Goal: Navigation & Orientation: Find specific page/section

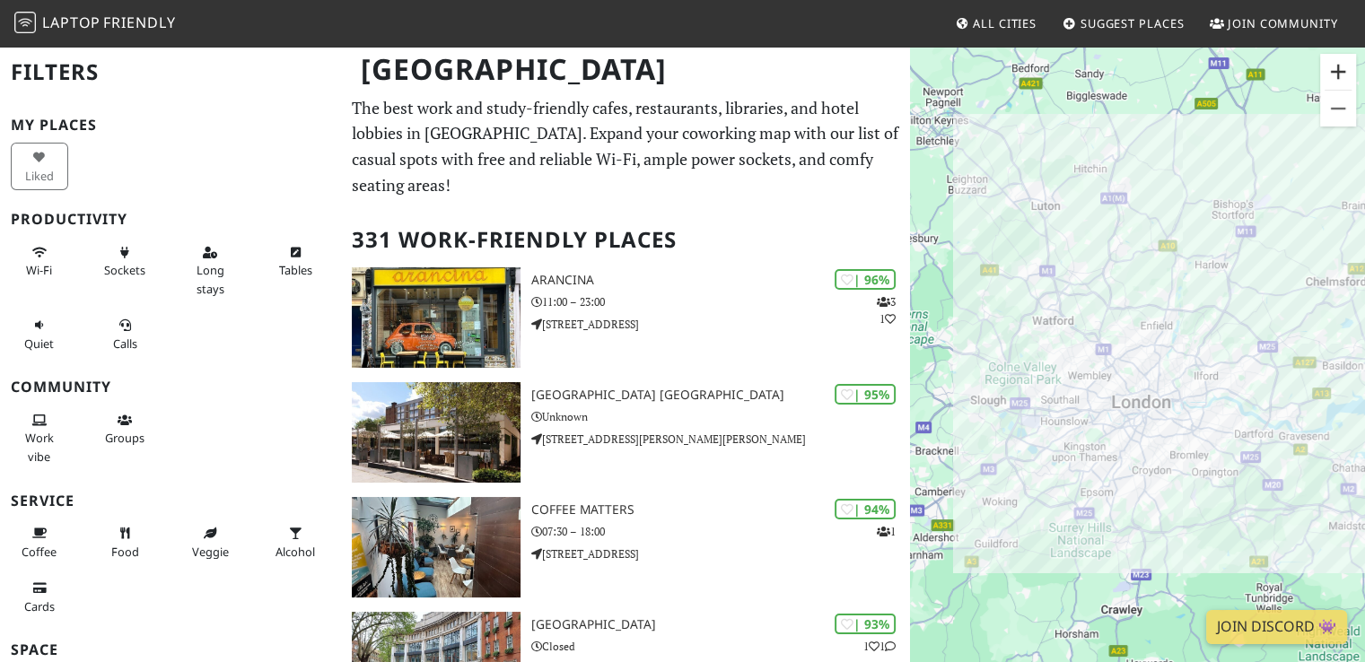
click at [1336, 68] on button "Zoom in" at bounding box center [1338, 72] width 36 height 36
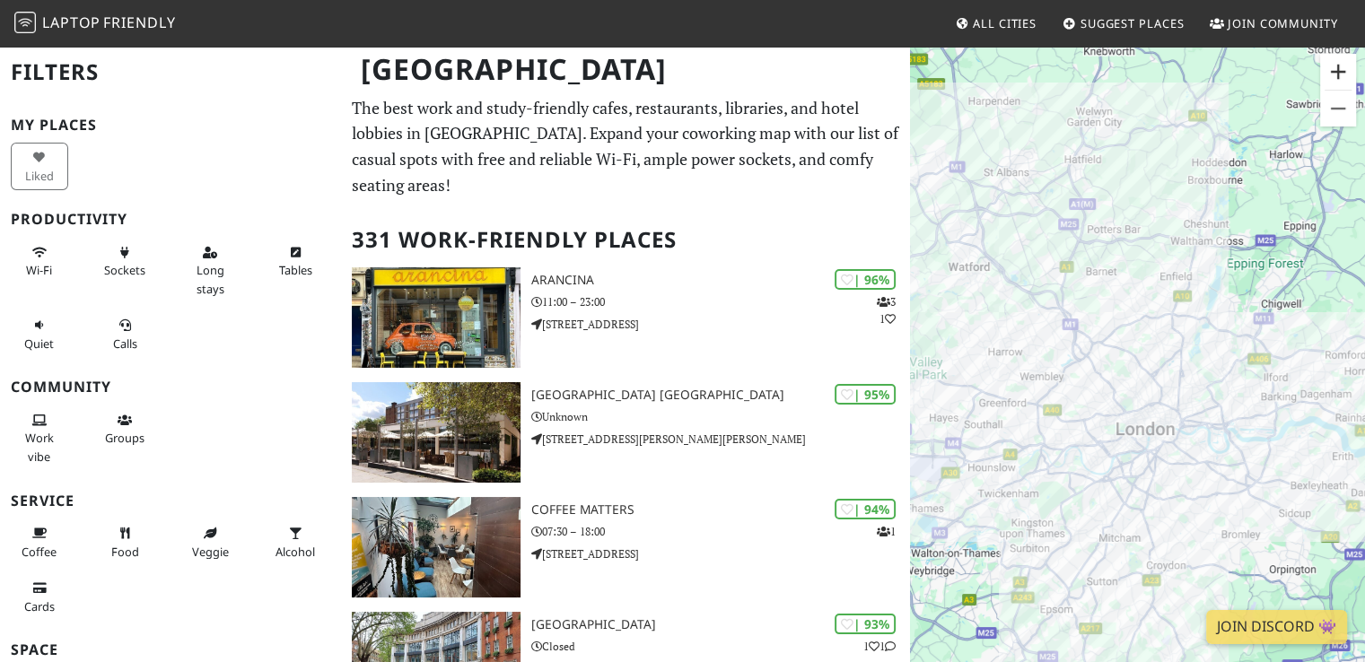
click at [1335, 68] on button "Zoom in" at bounding box center [1338, 72] width 36 height 36
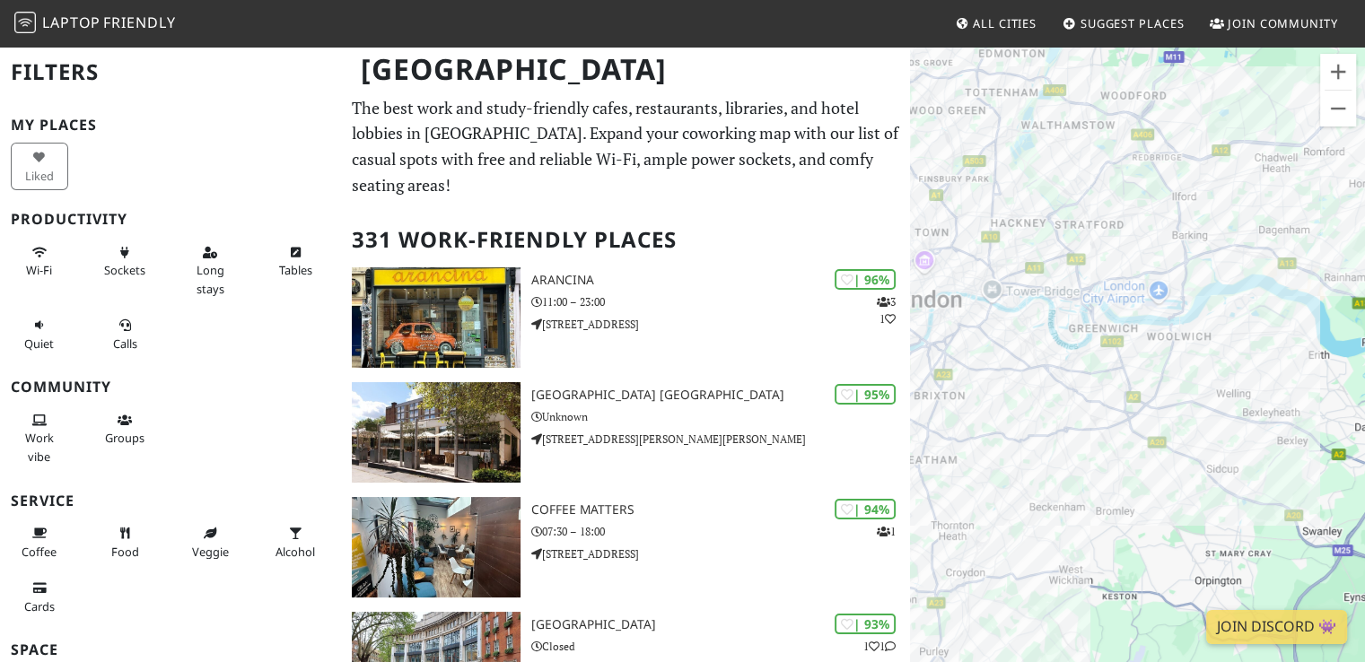
drag, startPoint x: 1351, startPoint y: 371, endPoint x: 1125, endPoint y: 190, distance: 289.3
click at [1125, 190] on div "To navigate, press the arrow keys." at bounding box center [1137, 376] width 455 height 662
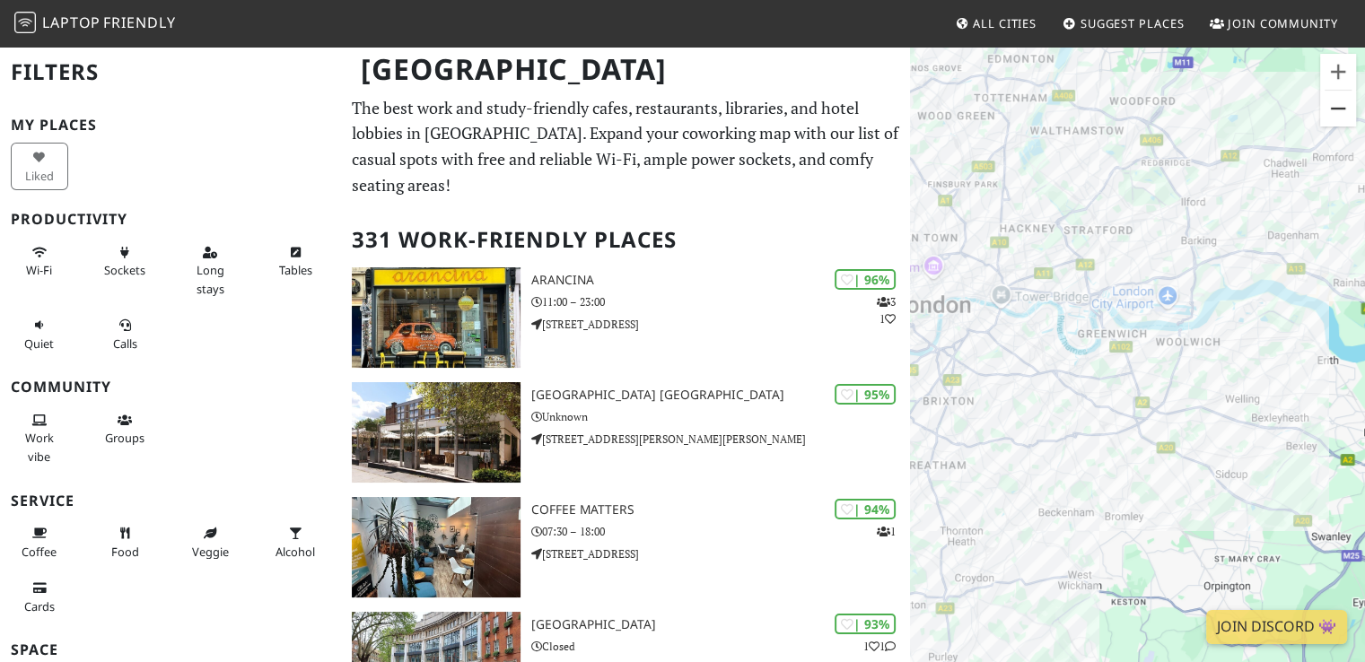
click at [1337, 94] on button "Zoom out" at bounding box center [1338, 109] width 36 height 36
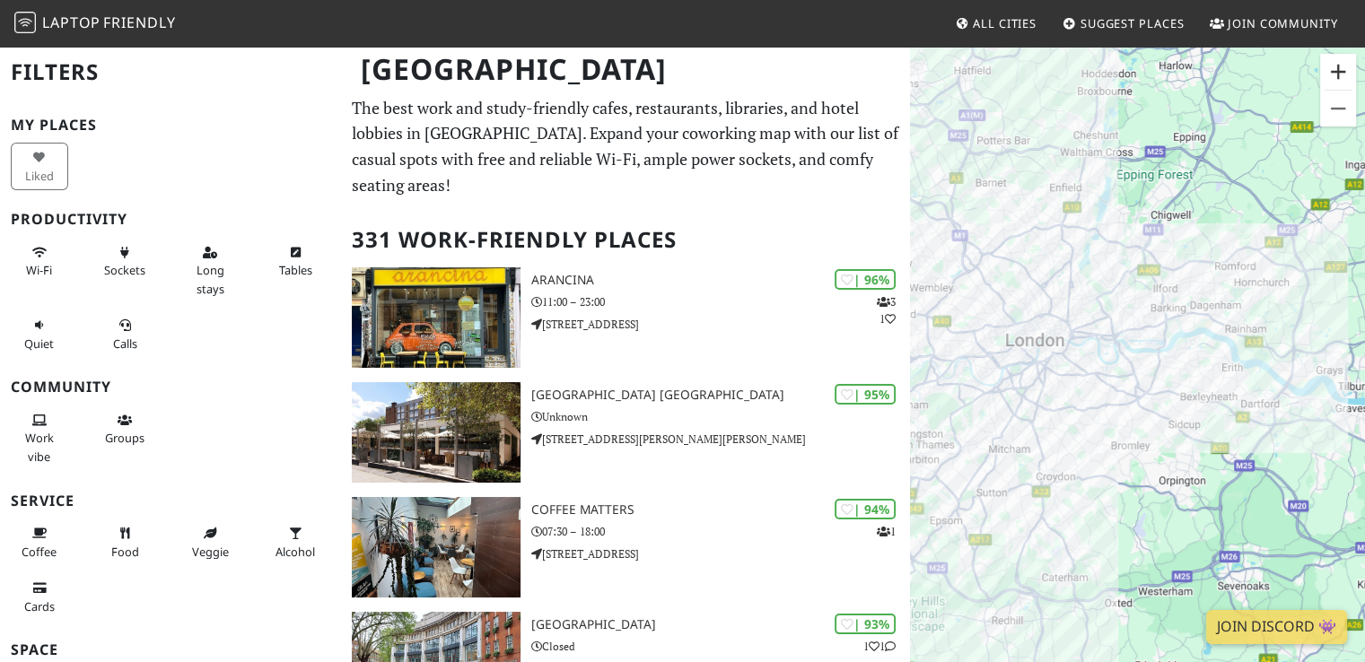
click at [1336, 73] on button "Zoom in" at bounding box center [1338, 72] width 36 height 36
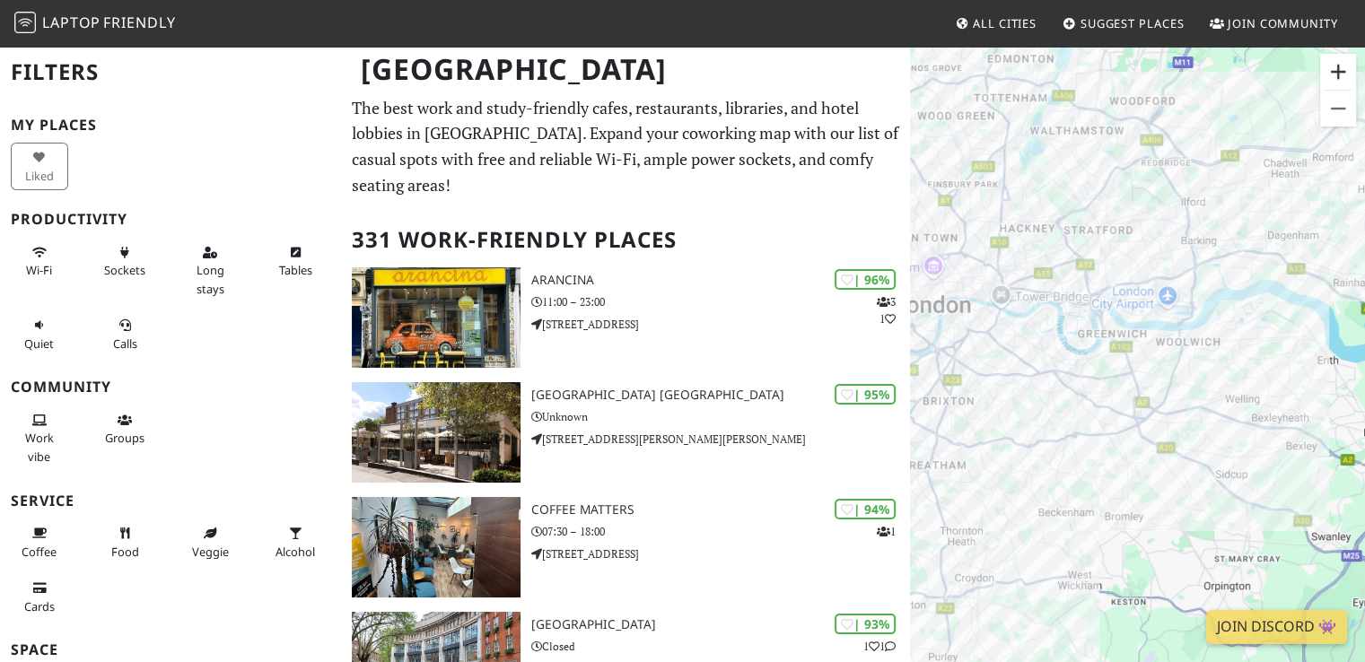
click at [1335, 73] on button "Zoom in" at bounding box center [1338, 72] width 36 height 36
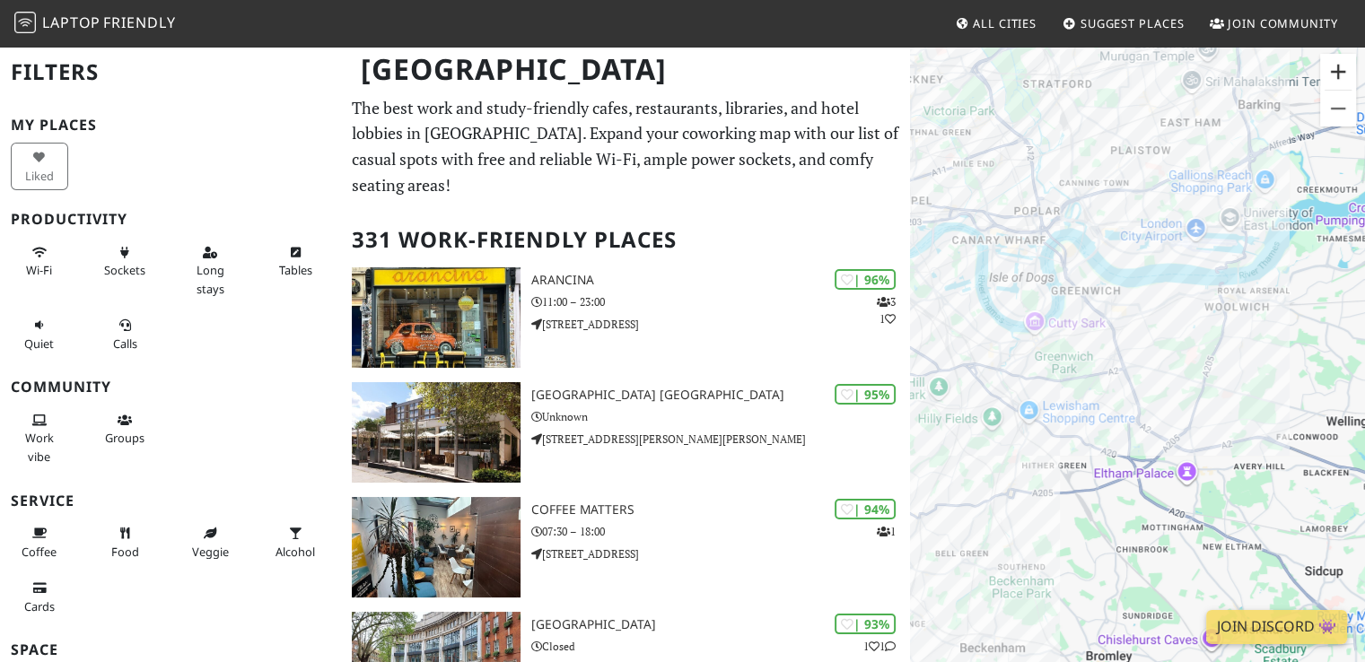
click at [1335, 73] on button "Zoom in" at bounding box center [1338, 72] width 36 height 36
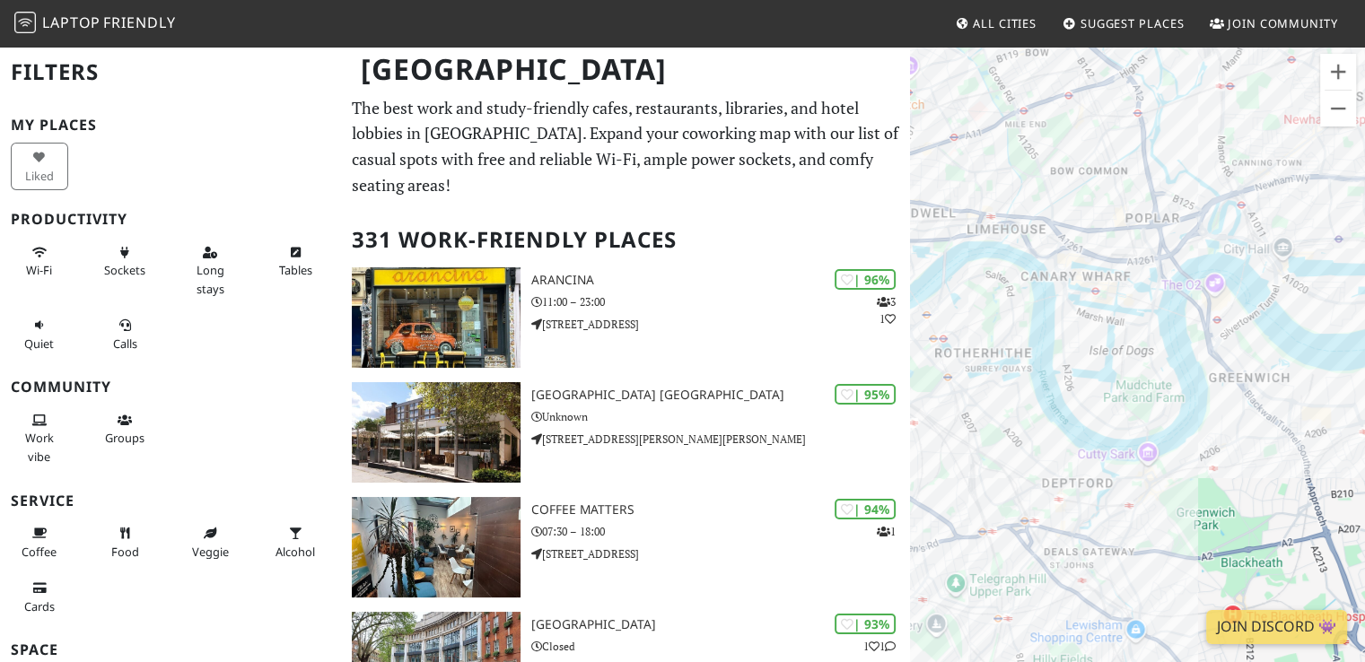
drag, startPoint x: 1000, startPoint y: 173, endPoint x: 1221, endPoint y: 349, distance: 282.3
click at [1221, 349] on div "To navigate, press the arrow keys." at bounding box center [1137, 376] width 455 height 662
click at [1074, 291] on div "To navigate, press the arrow keys. Canary Coffee" at bounding box center [1137, 376] width 455 height 662
click at [1074, 286] on div "To navigate, press the arrow keys. Canary Coffee Canary Coffee" at bounding box center [1137, 376] width 455 height 662
click at [1129, 275] on div "To navigate, press the arrow keys. Canary Coffee 640East" at bounding box center [1137, 376] width 455 height 662
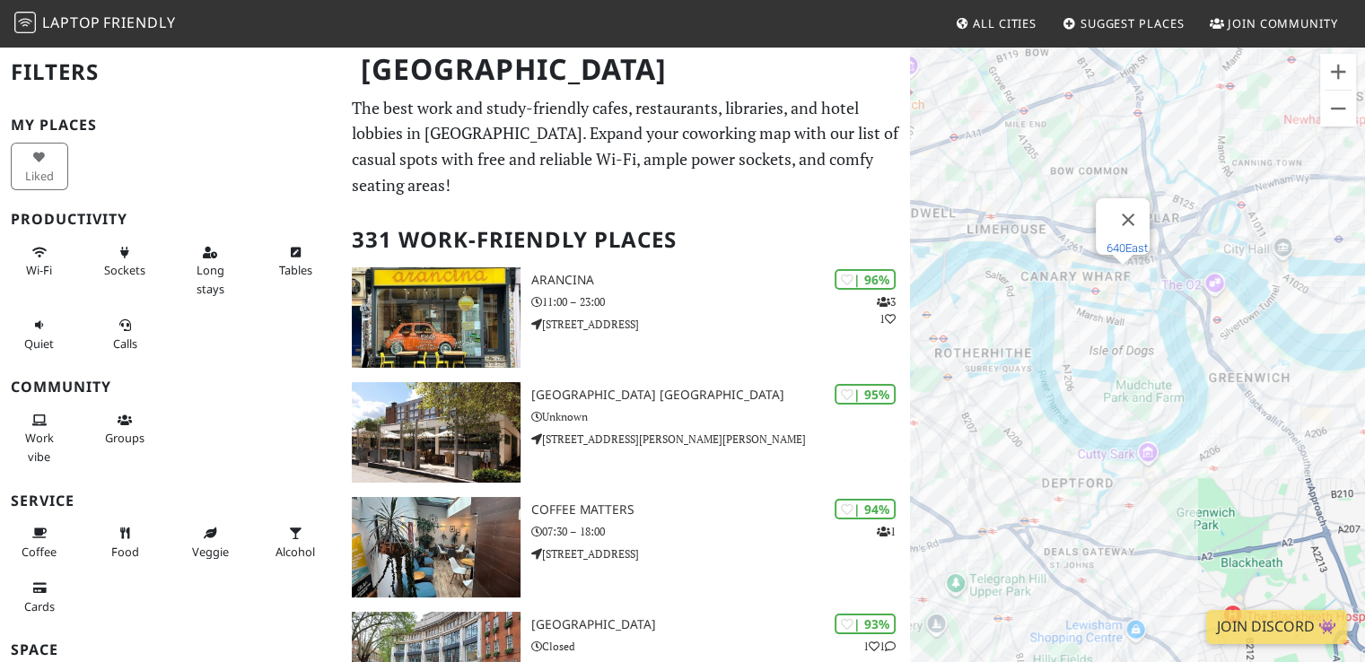
click at [1124, 241] on link "640East" at bounding box center [1127, 247] width 41 height 13
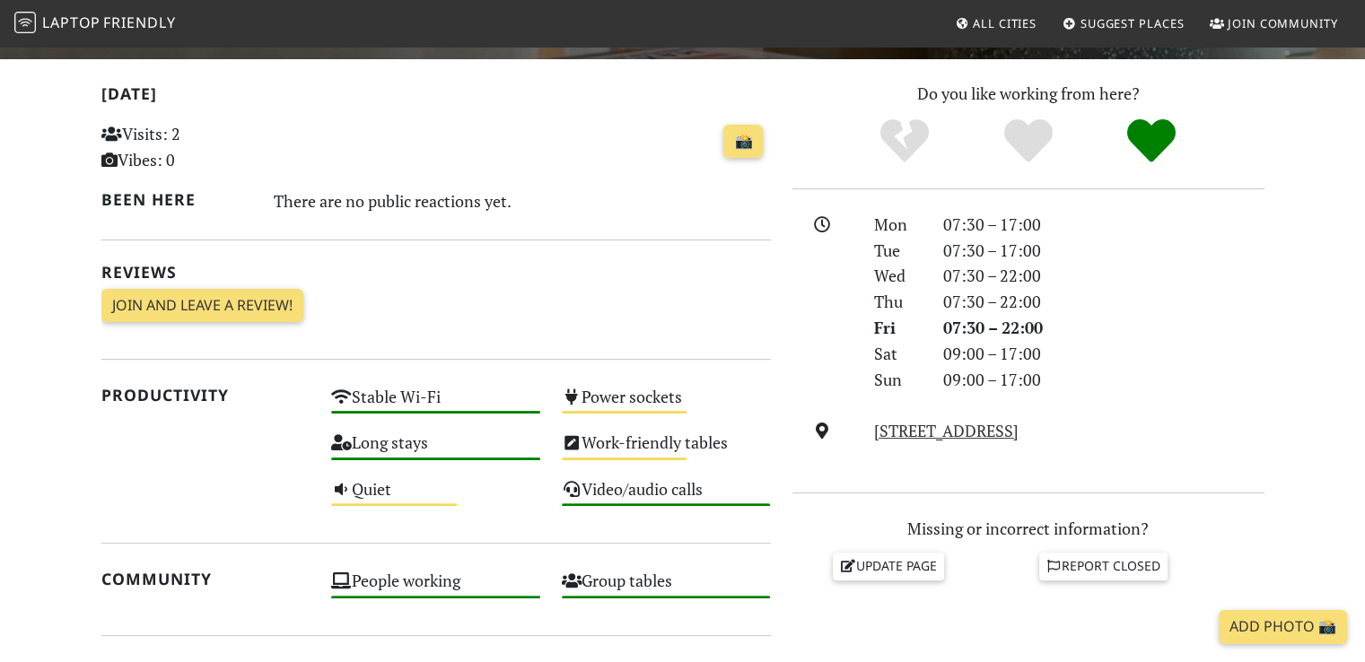
scroll to position [395, 0]
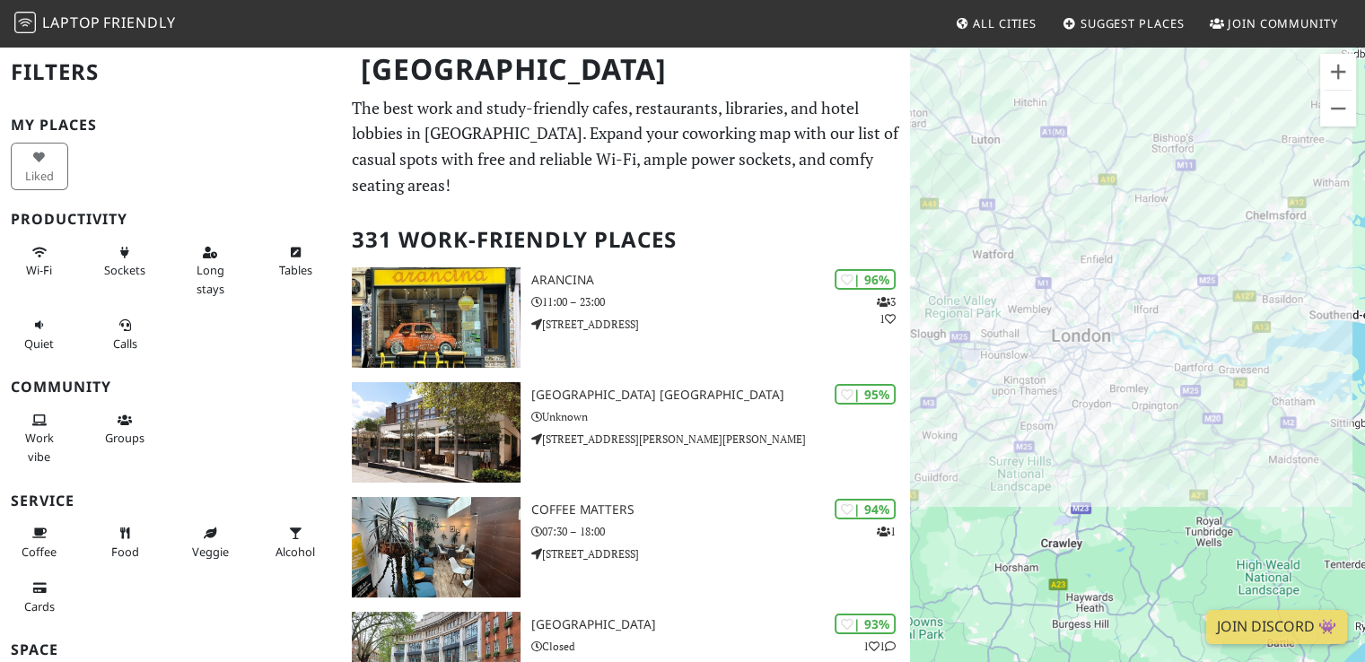
drag, startPoint x: 1293, startPoint y: 382, endPoint x: 1229, endPoint y: 316, distance: 92.1
click at [1229, 316] on div "To navigate, press the arrow keys." at bounding box center [1137, 376] width 455 height 662
click at [1336, 79] on button "Zoom in" at bounding box center [1338, 72] width 36 height 36
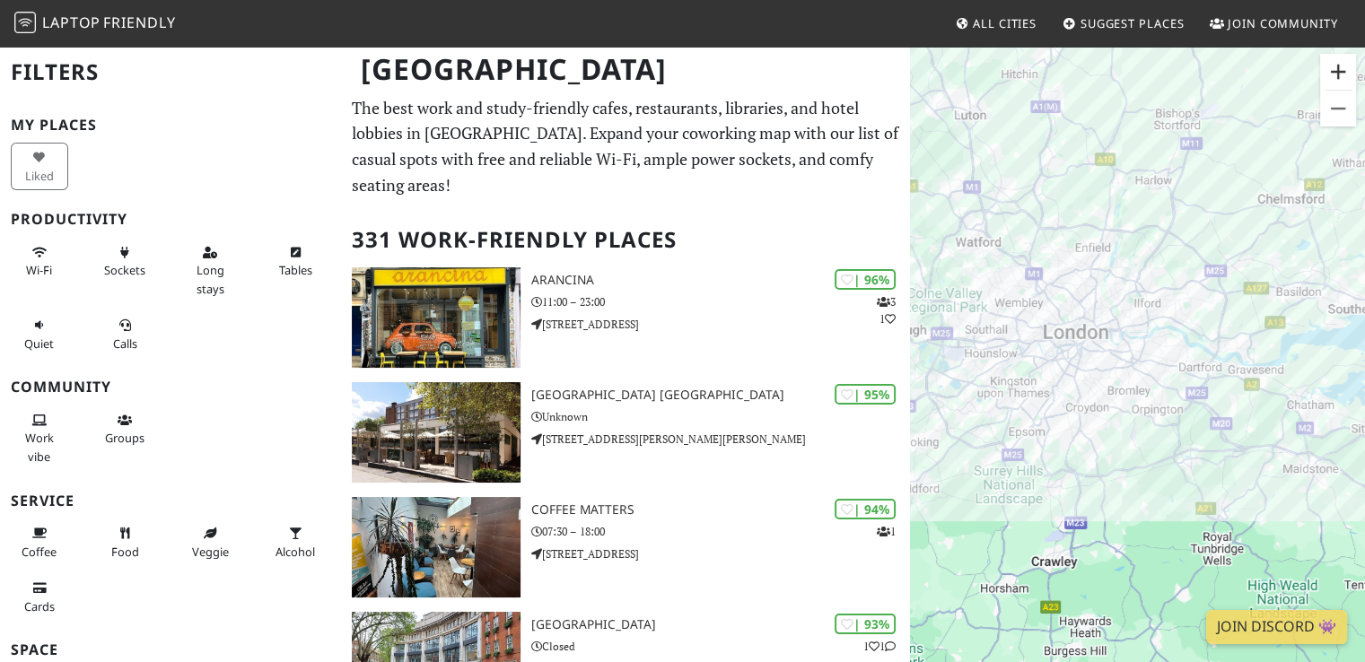
click at [1336, 79] on button "Zoom in" at bounding box center [1338, 72] width 36 height 36
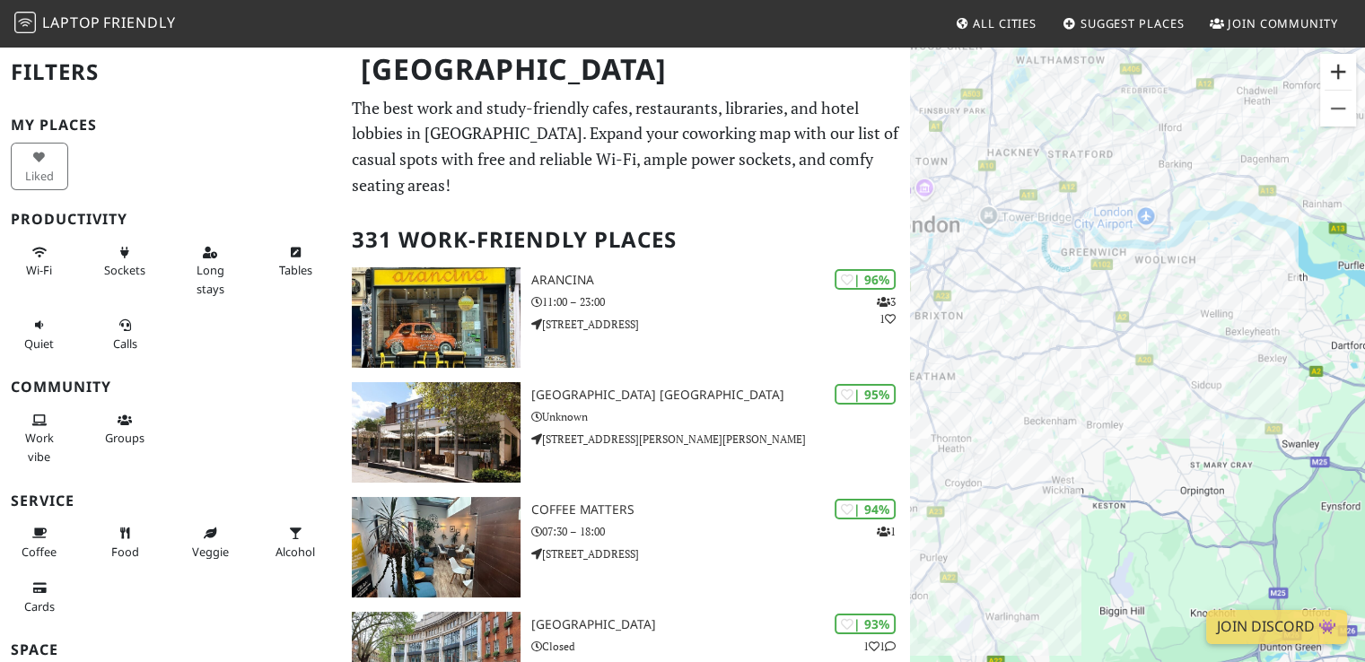
click at [1334, 79] on button "Zoom in" at bounding box center [1338, 72] width 36 height 36
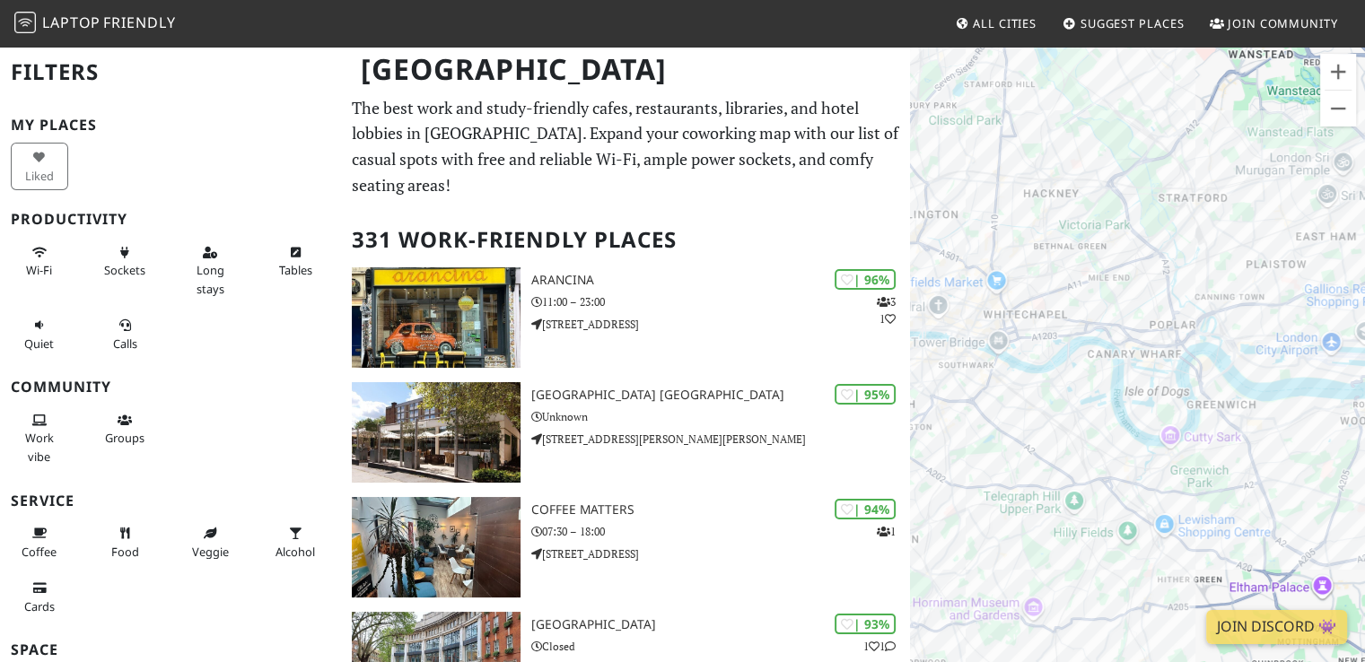
drag, startPoint x: 1076, startPoint y: 178, endPoint x: 1253, endPoint y: 471, distance: 342.7
click at [1253, 471] on div "To navigate, press the arrow keys." at bounding box center [1137, 376] width 455 height 662
click at [1338, 73] on button "Zoom in" at bounding box center [1338, 72] width 36 height 36
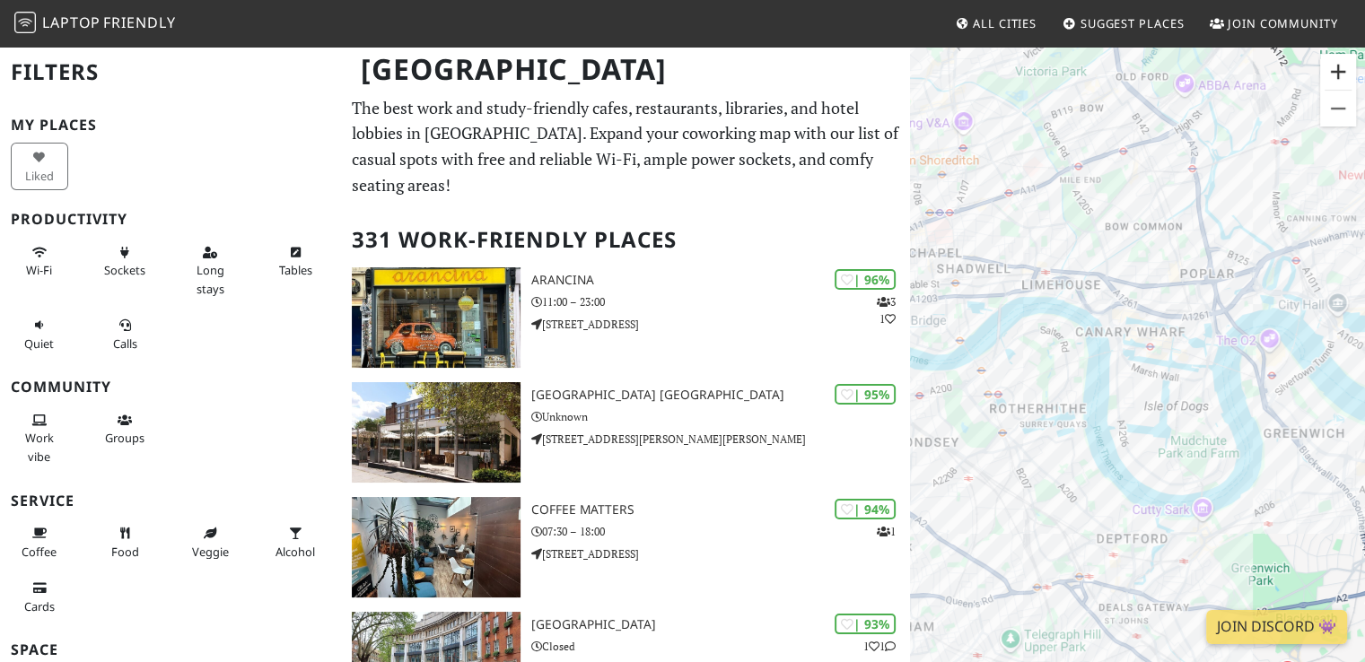
click at [1338, 73] on button "Zoom in" at bounding box center [1338, 72] width 36 height 36
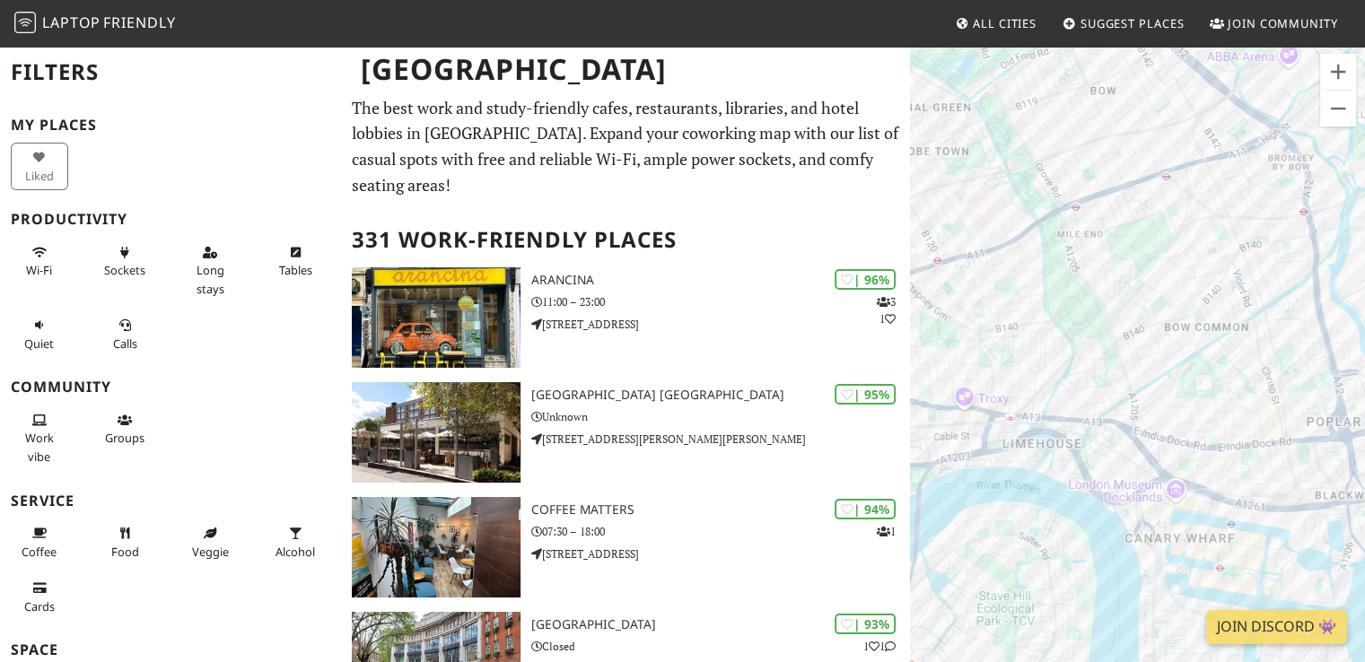
drag, startPoint x: 1156, startPoint y: 103, endPoint x: 1212, endPoint y: 361, distance: 263.6
click at [1212, 361] on div "To navigate, press the arrow keys." at bounding box center [1137, 376] width 455 height 662
click at [1179, 338] on div "To navigate, press the arrow keys. e5 Poplar Bakehouse" at bounding box center [1137, 376] width 455 height 662
click at [1195, 340] on div "To navigate, press the arrow keys. e5 Poplar Bakehouse Poplar Union Cafe" at bounding box center [1137, 376] width 455 height 662
click at [1252, 294] on div "To navigate, press the arrow keys. Poplar Union Cafe Saffi" at bounding box center [1137, 376] width 455 height 662
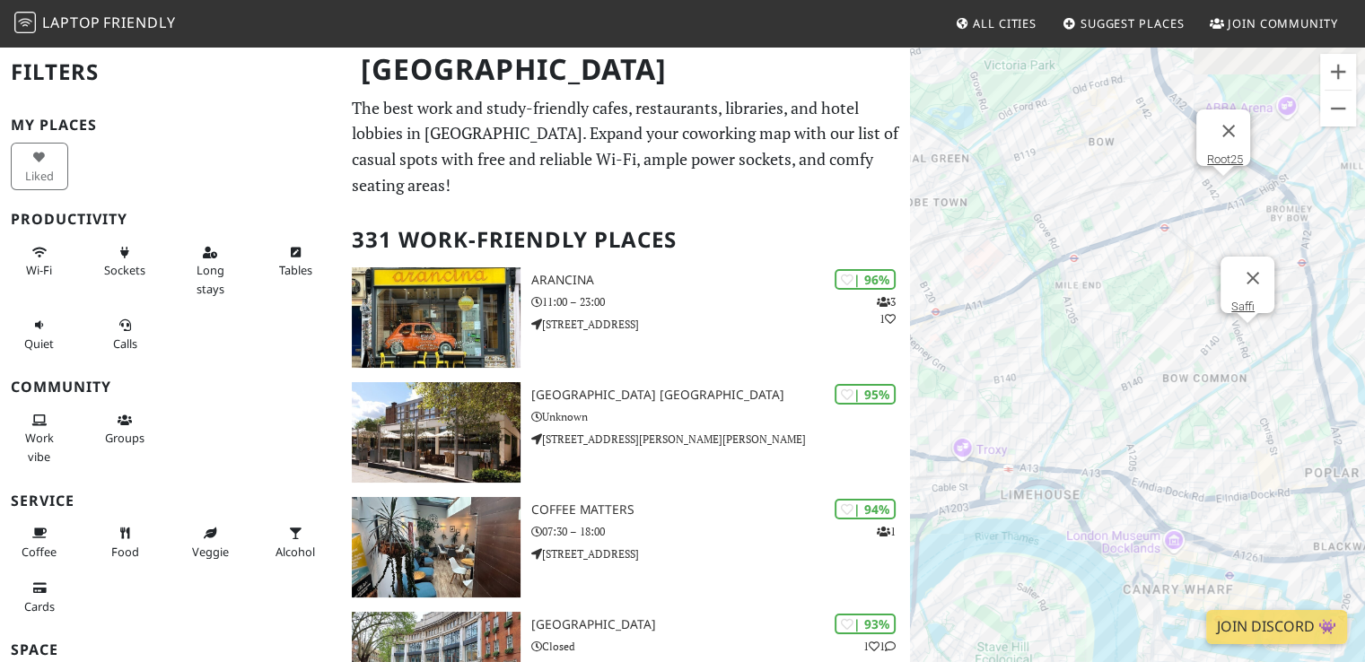
click at [1220, 139] on button "Close" at bounding box center [1228, 131] width 43 height 43
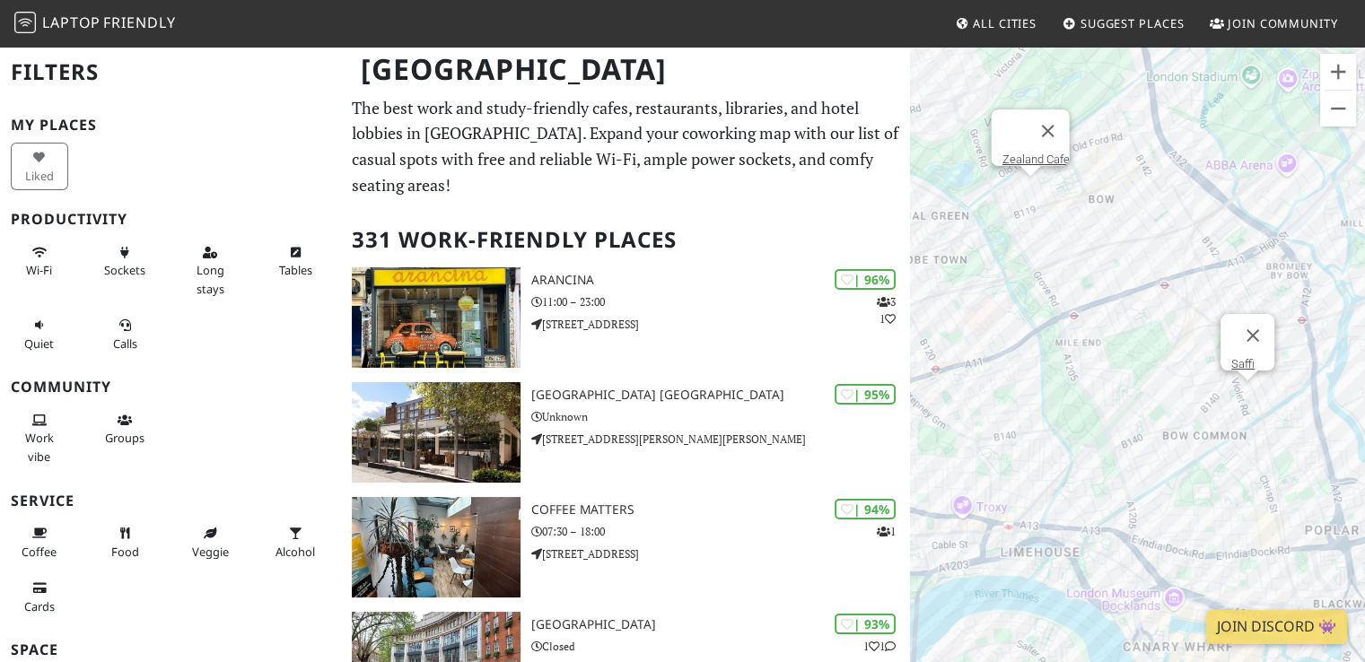
click at [1026, 137] on div at bounding box center [1014, 131] width 24 height 43
click at [1050, 182] on div "To navigate, press the arrow keys. Saffi Mae + Harvey" at bounding box center [1137, 376] width 455 height 662
click at [1034, 153] on link "Mae + [PERSON_NAME]" at bounding box center [1062, 159] width 120 height 13
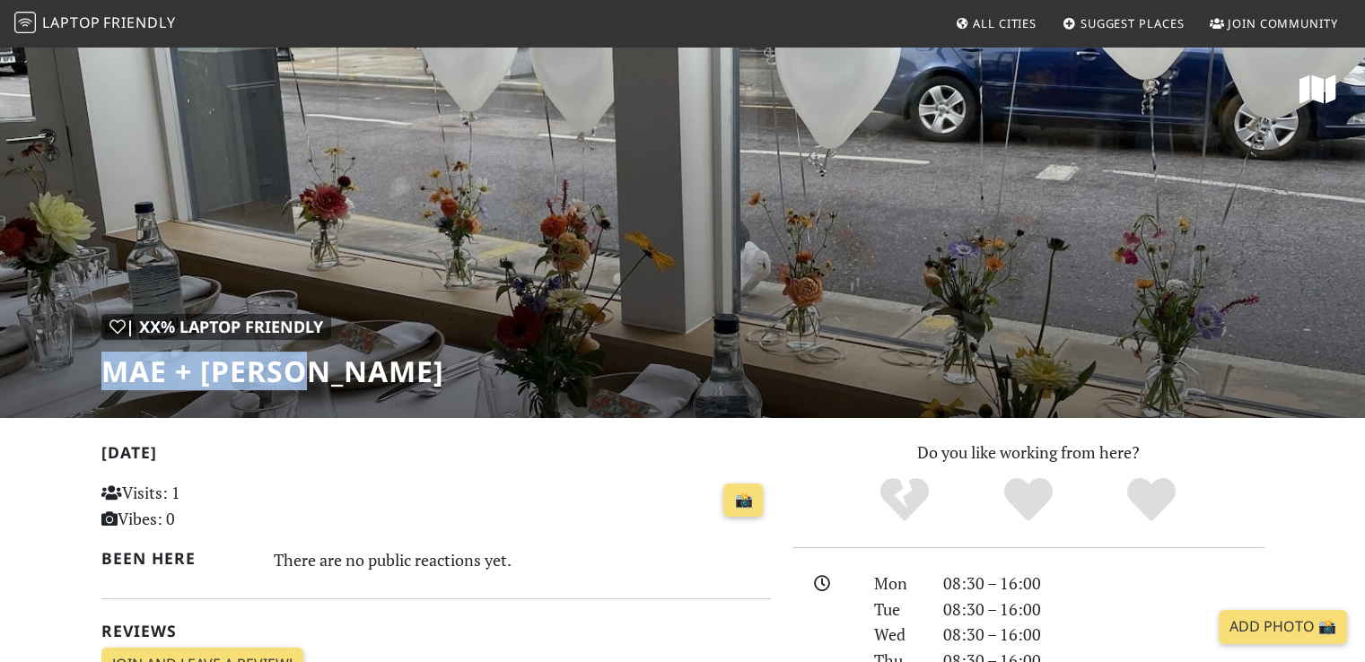
drag, startPoint x: 111, startPoint y: 369, endPoint x: 323, endPoint y: 385, distance: 212.5
click at [323, 385] on h1 "Mae + [PERSON_NAME]" at bounding box center [272, 372] width 343 height 34
